Goal: Information Seeking & Learning: Learn about a topic

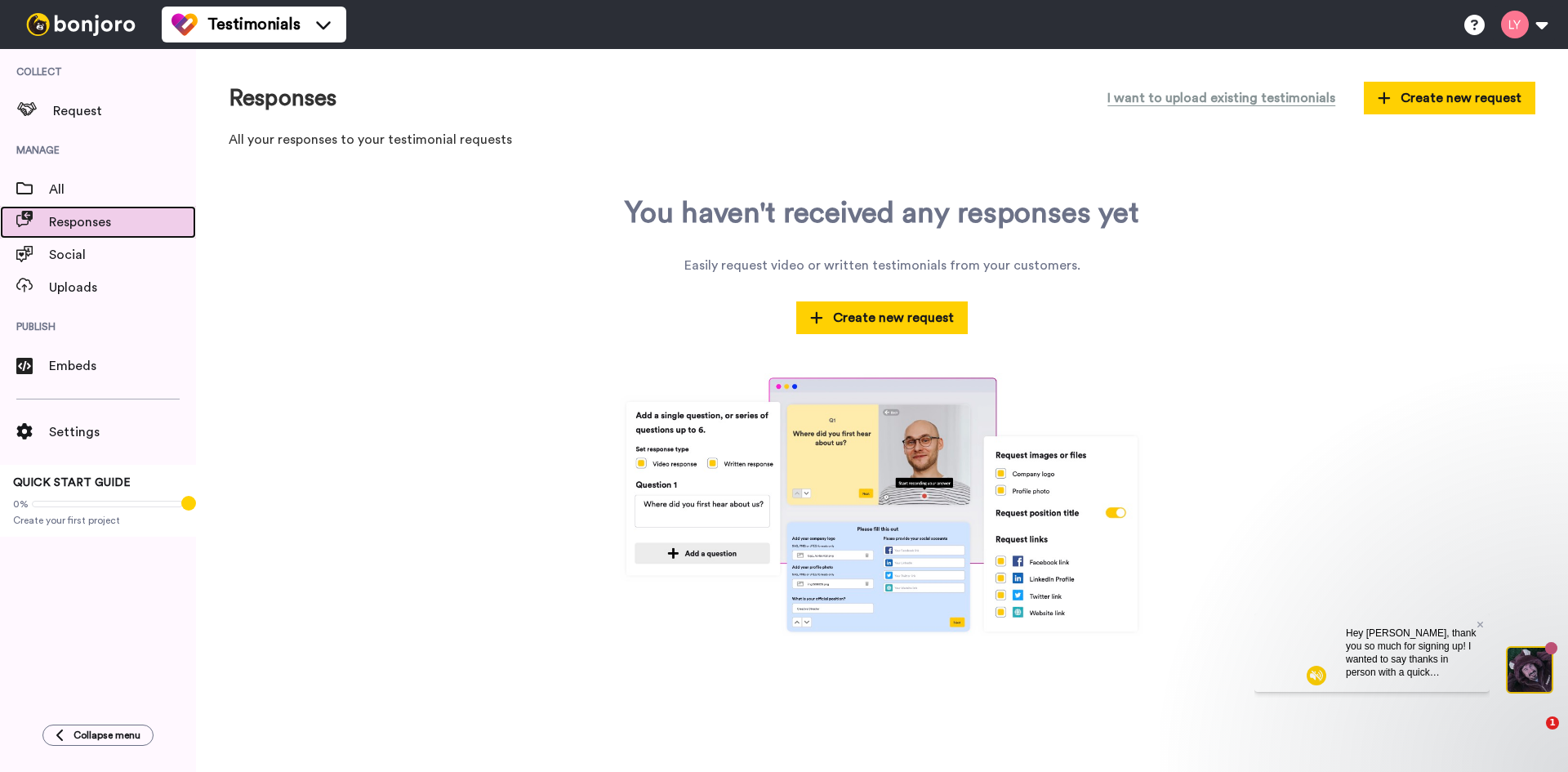
click at [91, 224] on span "Responses" at bounding box center [122, 223] width 147 height 20
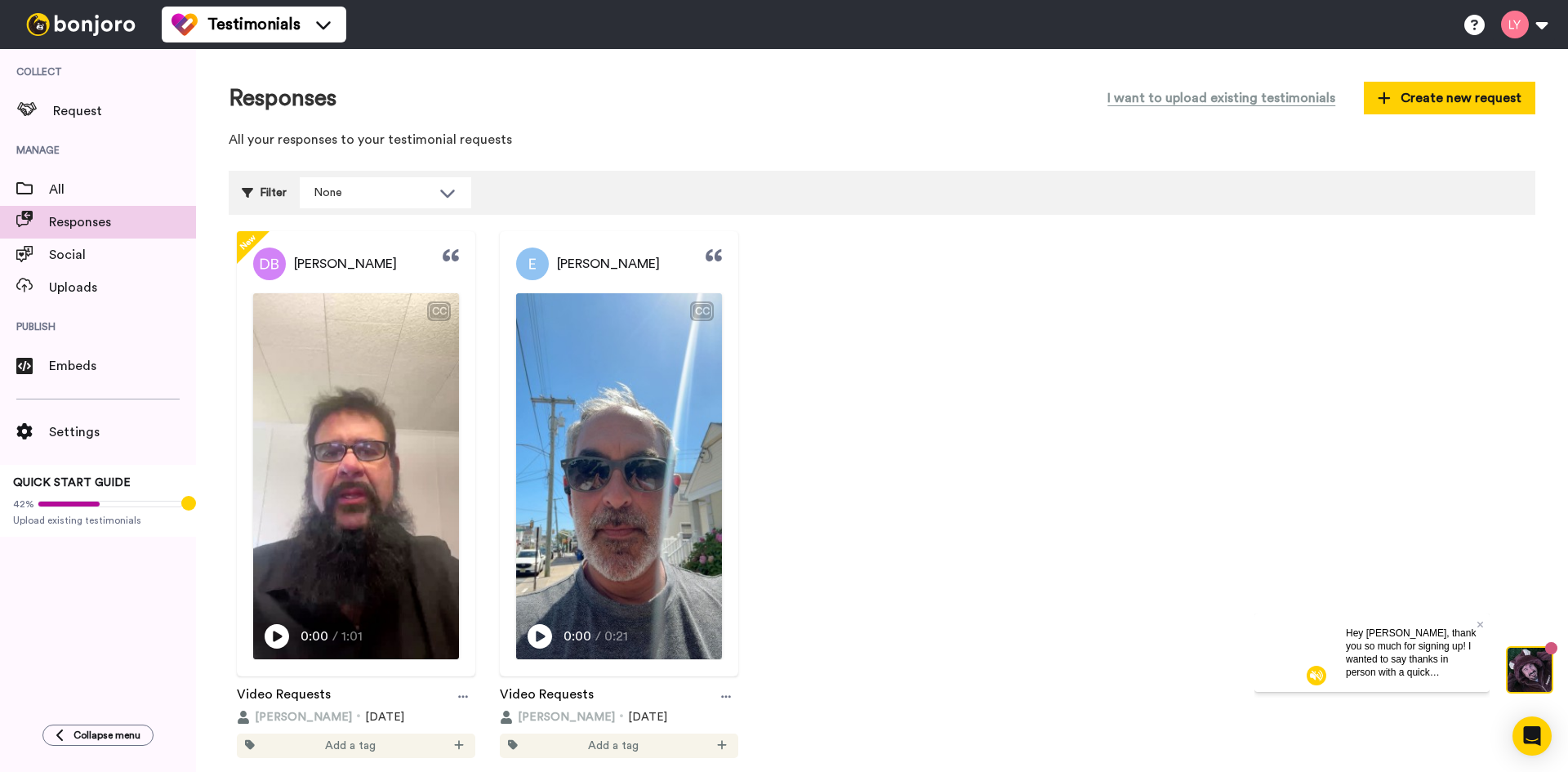
click at [1484, 623] on div "Hey [PERSON_NAME], thank you so much for signing up! I wanted to say thanks in …" at bounding box center [1411, 651] width 157 height 78
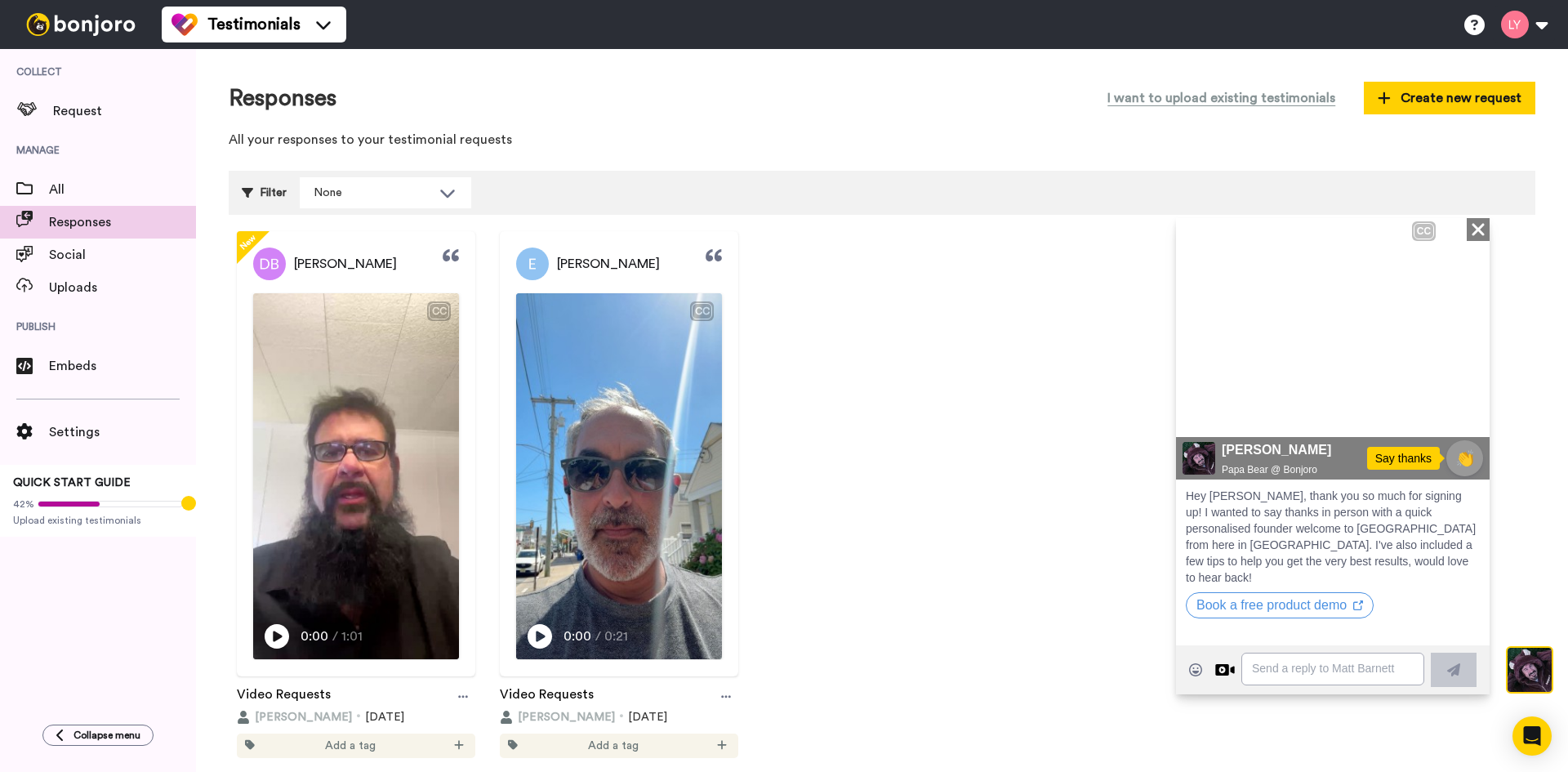
drag, startPoint x: 1210, startPoint y: 423, endPoint x: 1197, endPoint y: 408, distance: 19.8
click at [1198, 408] on icon "Play/Pause" at bounding box center [1200, 409] width 25 height 31
click at [1197, 408] on icon at bounding box center [1200, 408] width 24 height 27
click at [1197, 408] on icon at bounding box center [1200, 409] width 20 height 24
